Goal: Check status: Check status

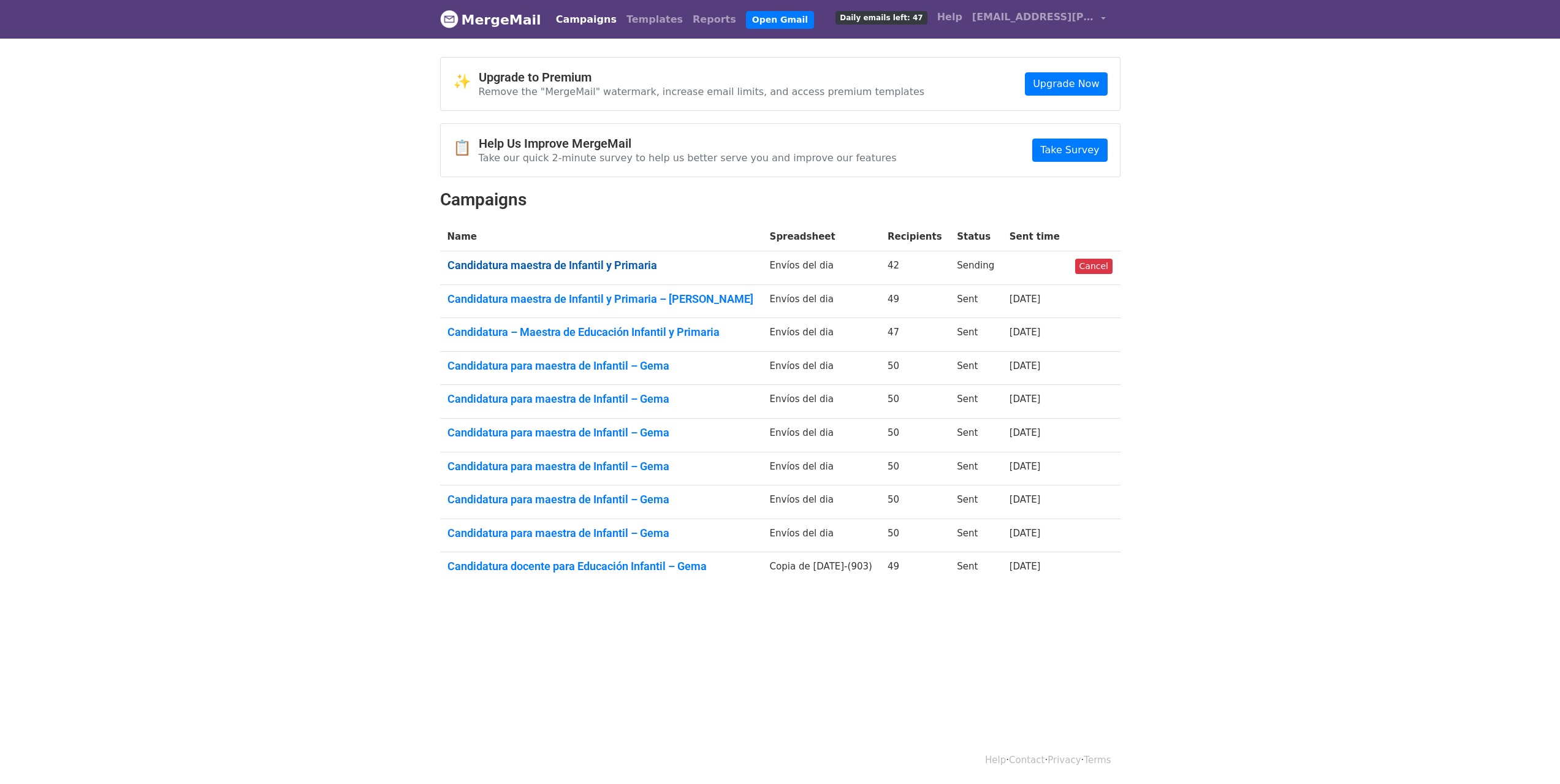
click at [600, 264] on link "Candidatura maestra de Infantil y Primaria" at bounding box center [600, 265] width 307 height 14
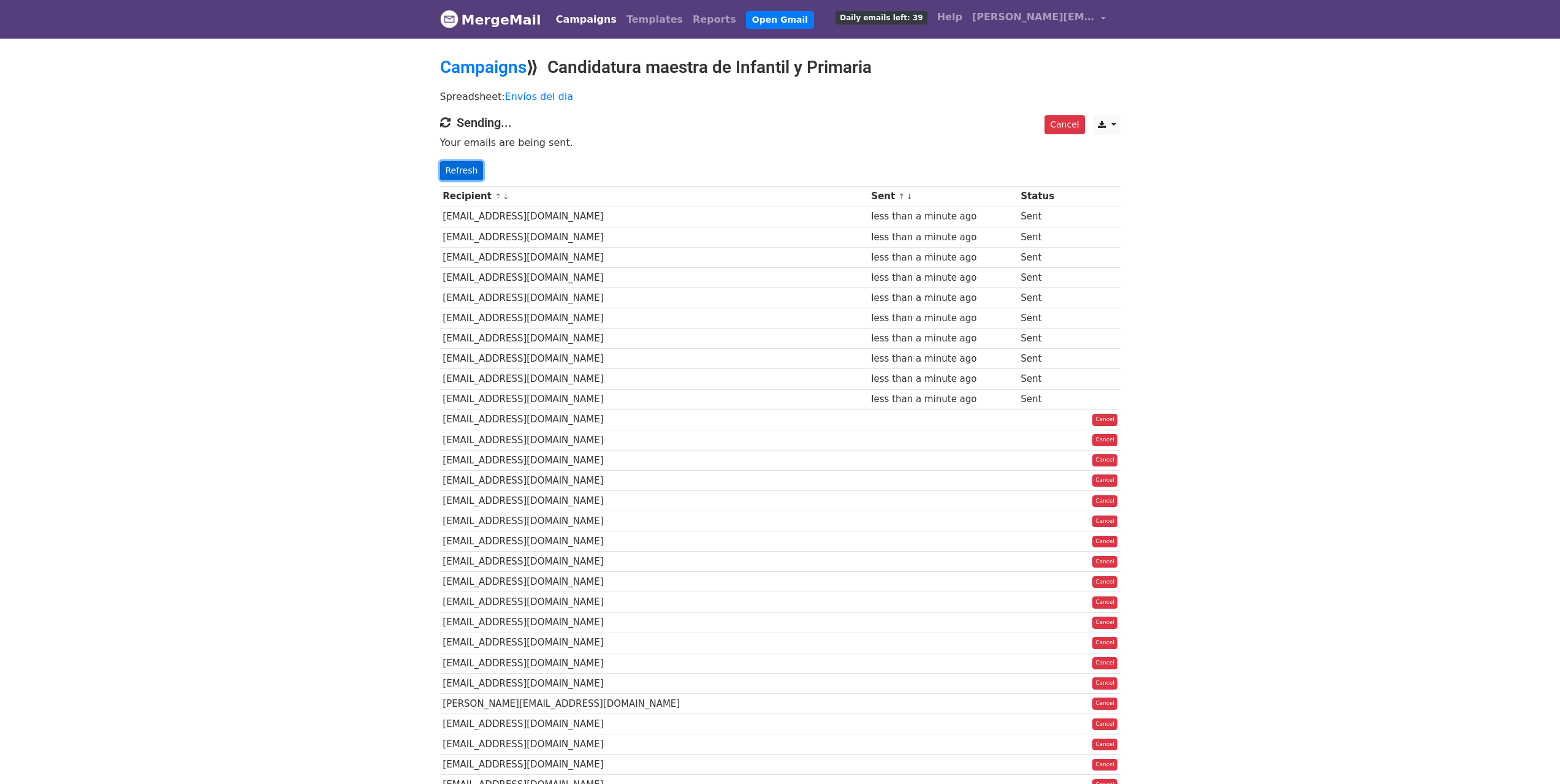
click at [451, 169] on link "Refresh" at bounding box center [462, 170] width 43 height 19
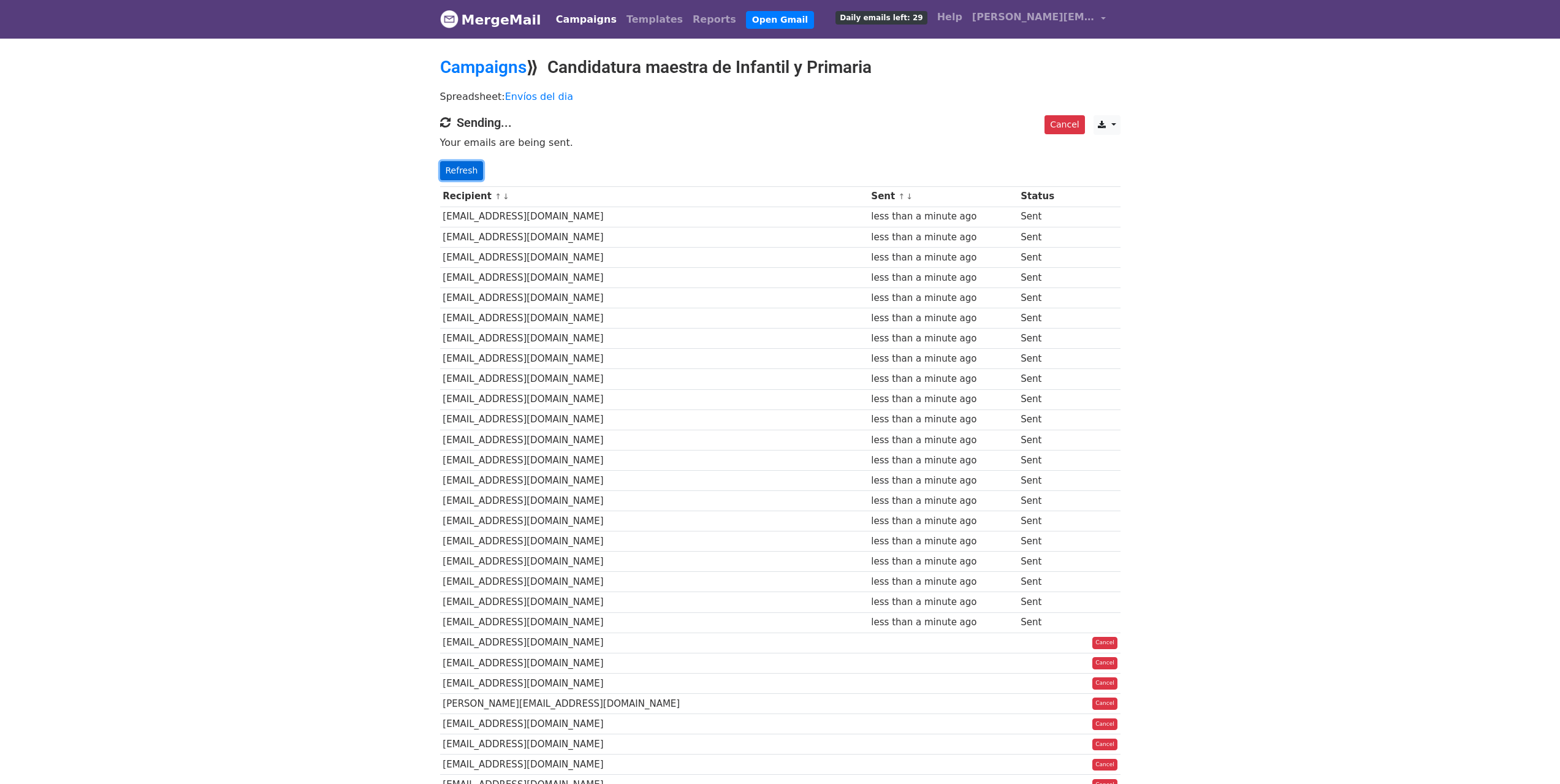
click at [471, 174] on link "Refresh" at bounding box center [462, 170] width 43 height 19
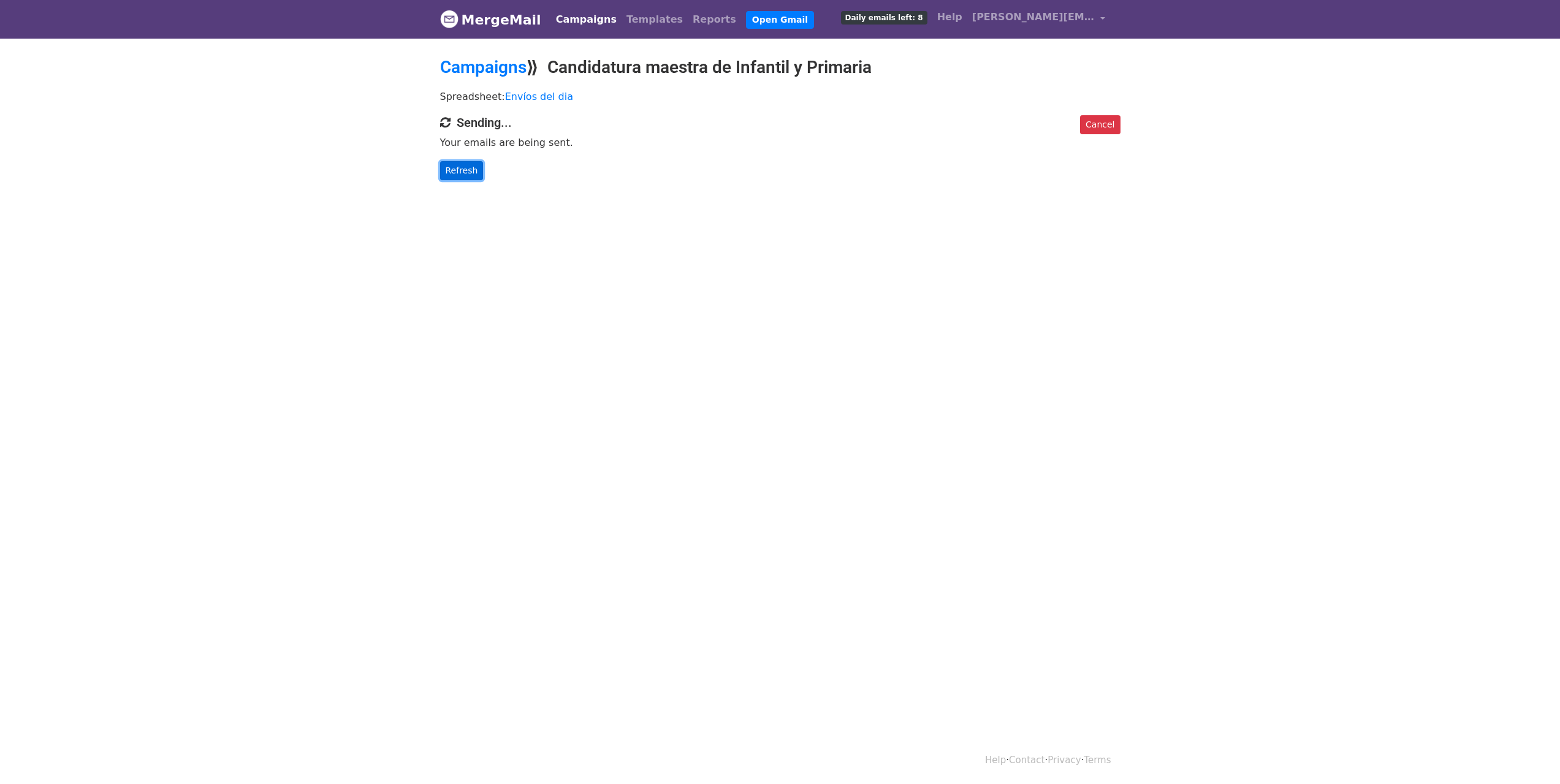
click at [454, 168] on link "Refresh" at bounding box center [462, 170] width 43 height 19
